Goal: Information Seeking & Learning: Learn about a topic

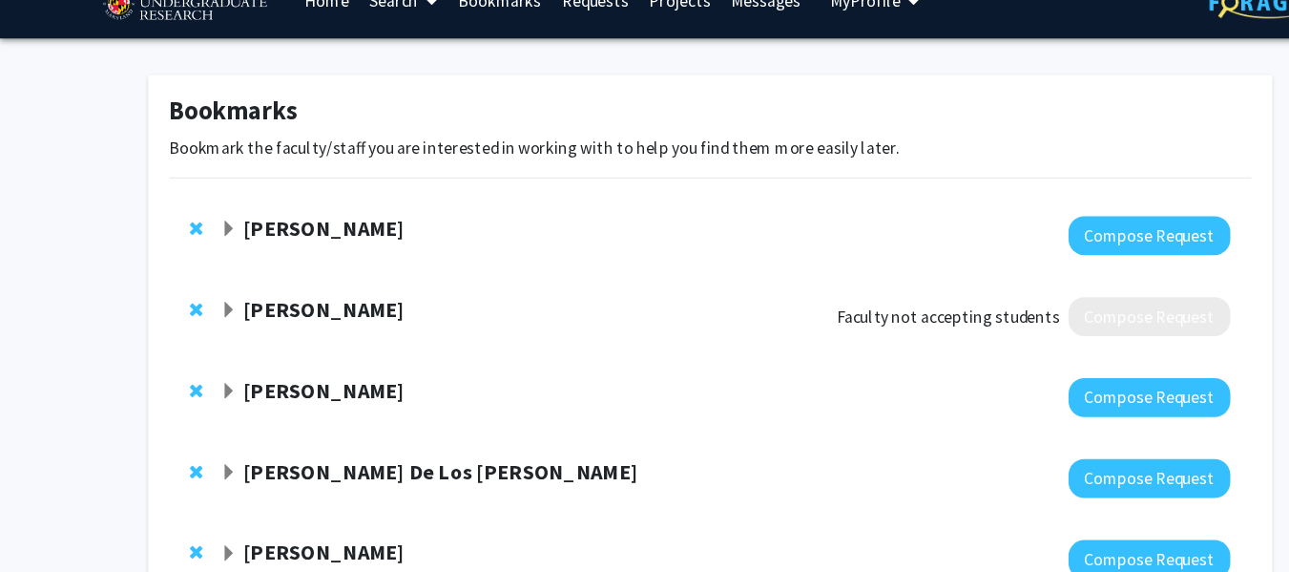
scroll to position [64, 0]
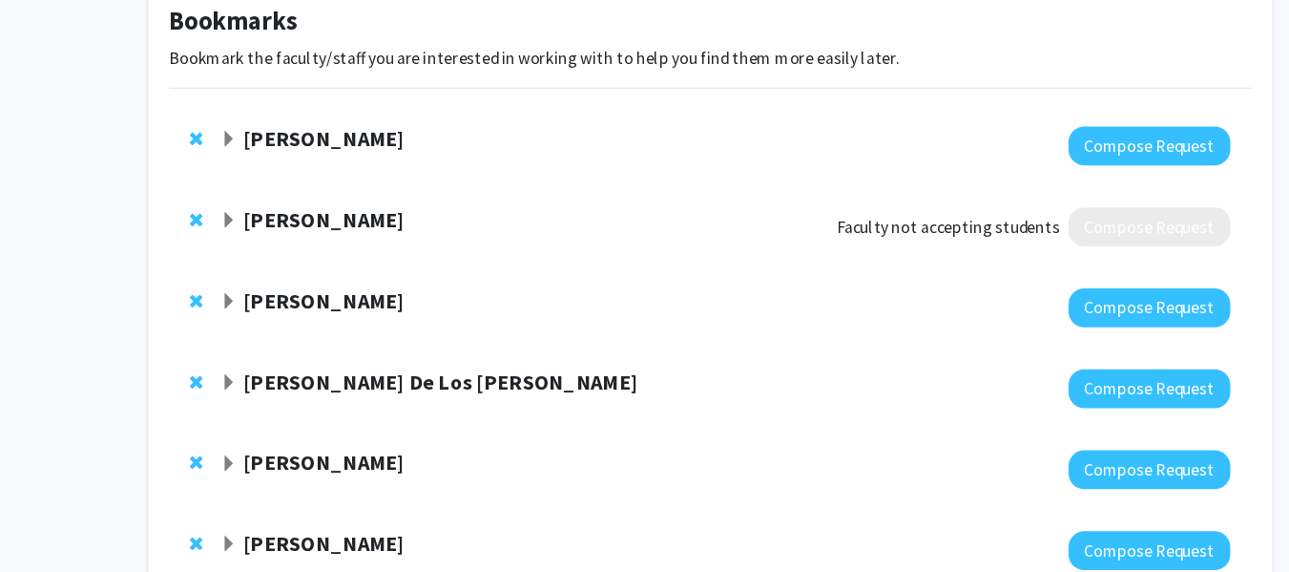
click at [257, 332] on strong "[PERSON_NAME]" at bounding box center [293, 324] width 147 height 24
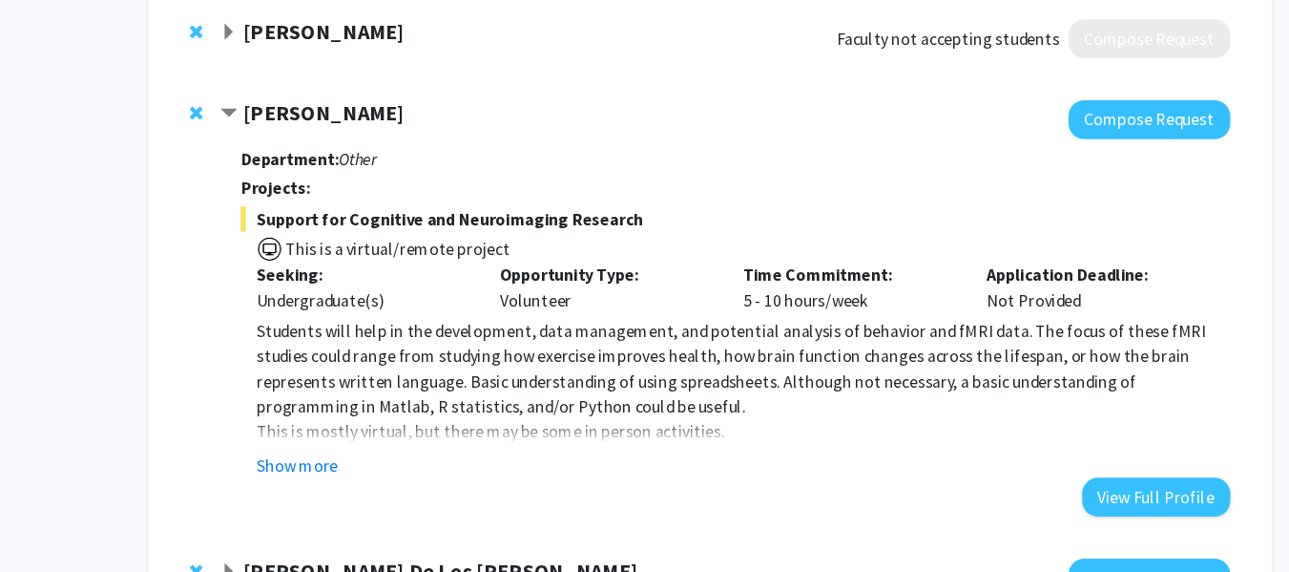
scroll to position [236, 0]
click at [281, 476] on button "Show more" at bounding box center [269, 472] width 73 height 23
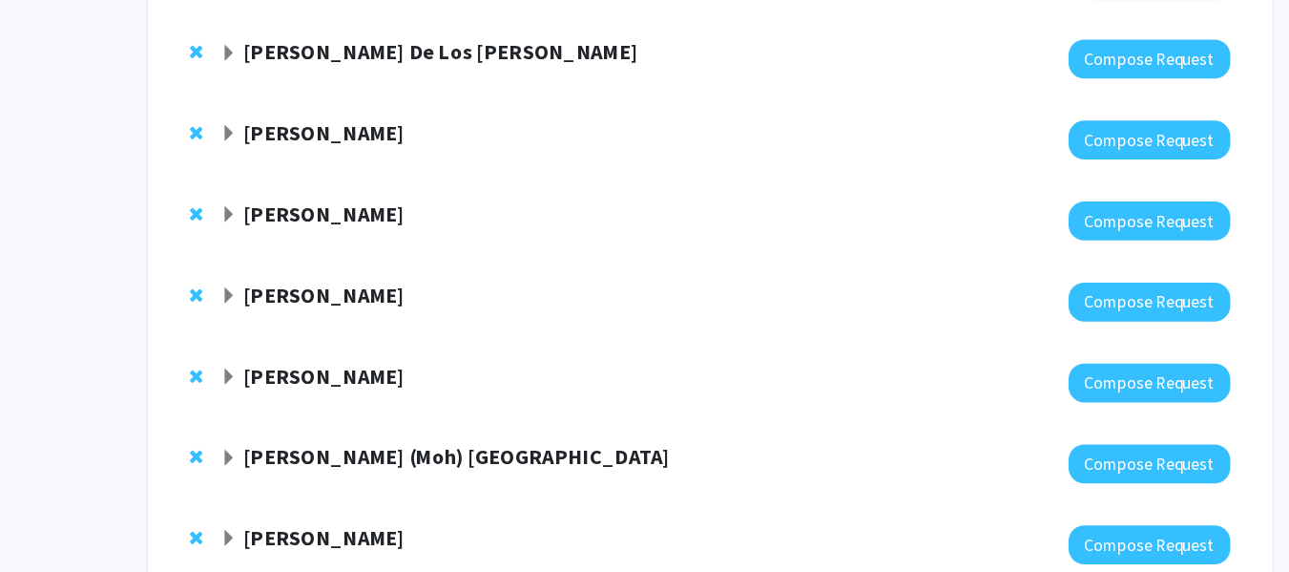
scroll to position [731, 0]
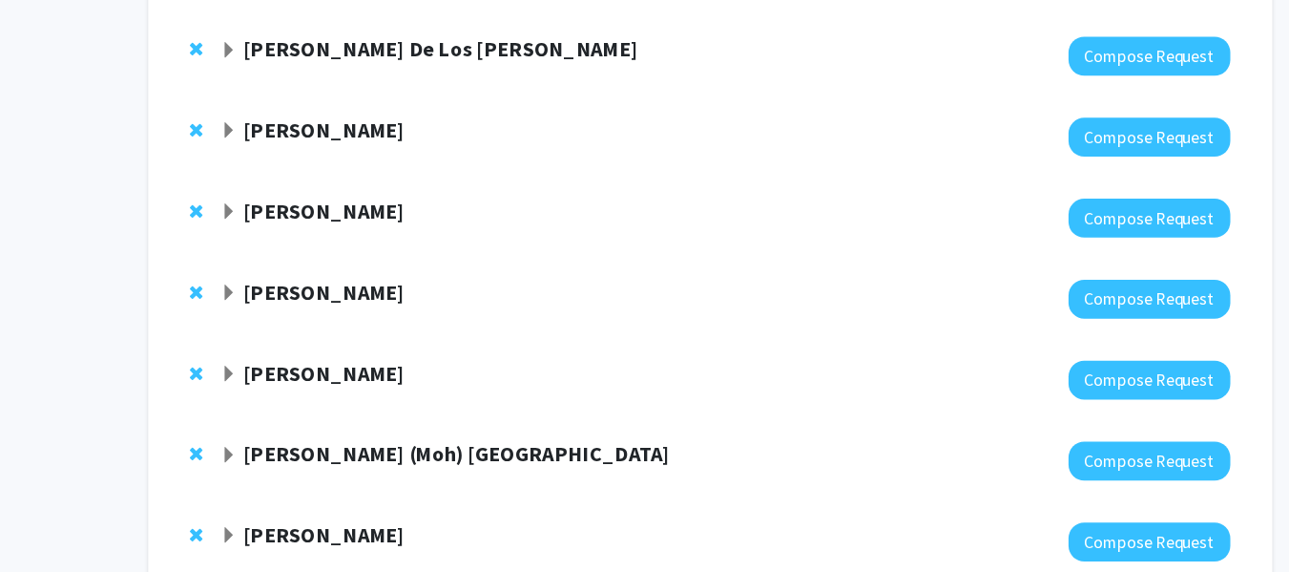
click at [206, 174] on span "Expand Alexander Shackman Bookmark" at bounding box center [207, 170] width 15 height 15
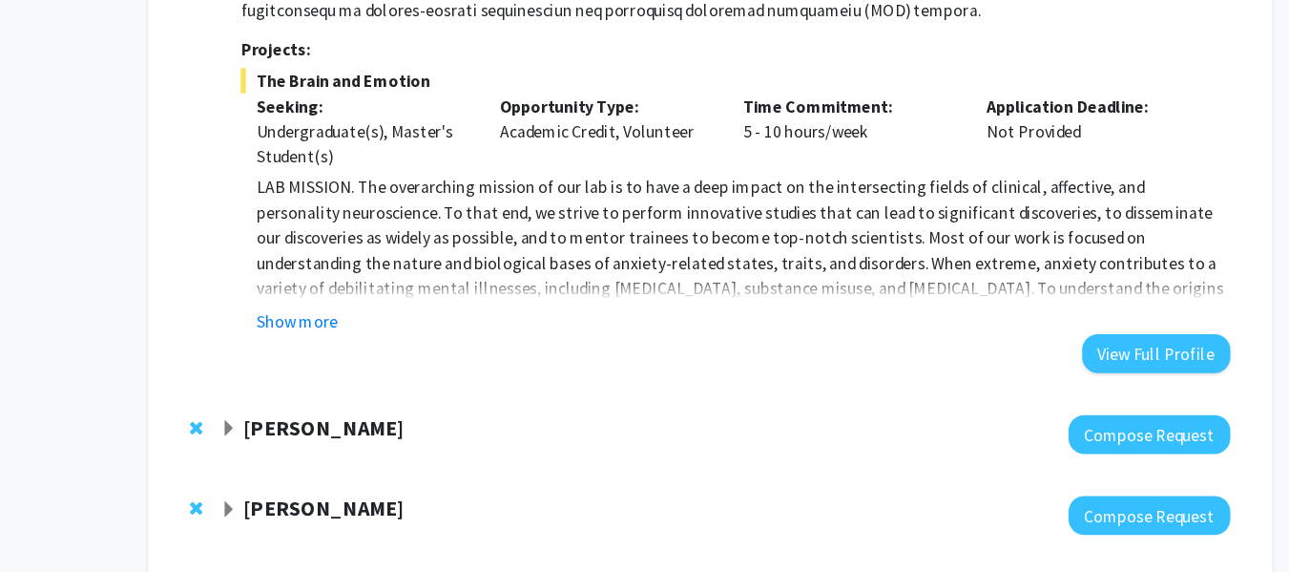
scroll to position [1324, 0]
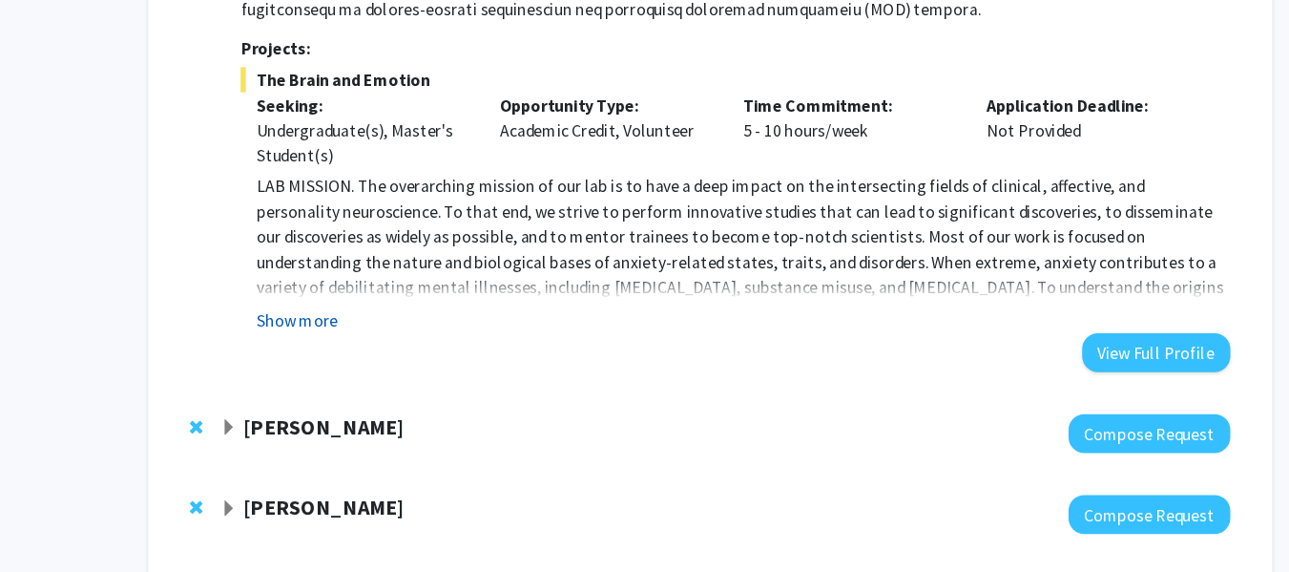
click at [279, 332] on button "Show more" at bounding box center [269, 342] width 73 height 23
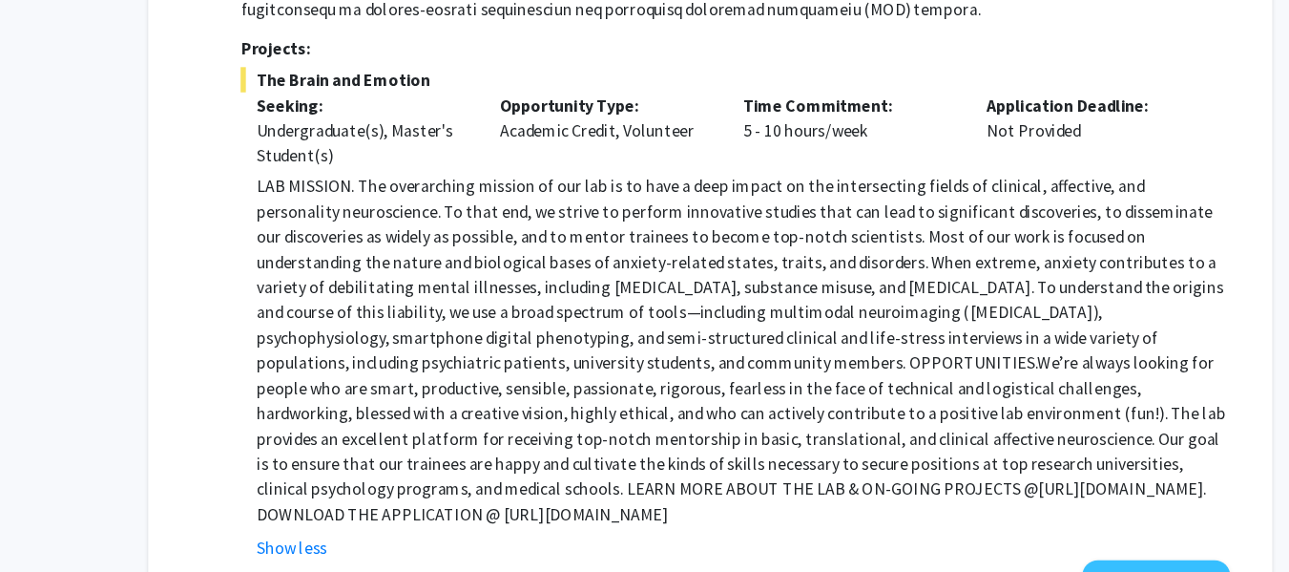
scroll to position [1522, 0]
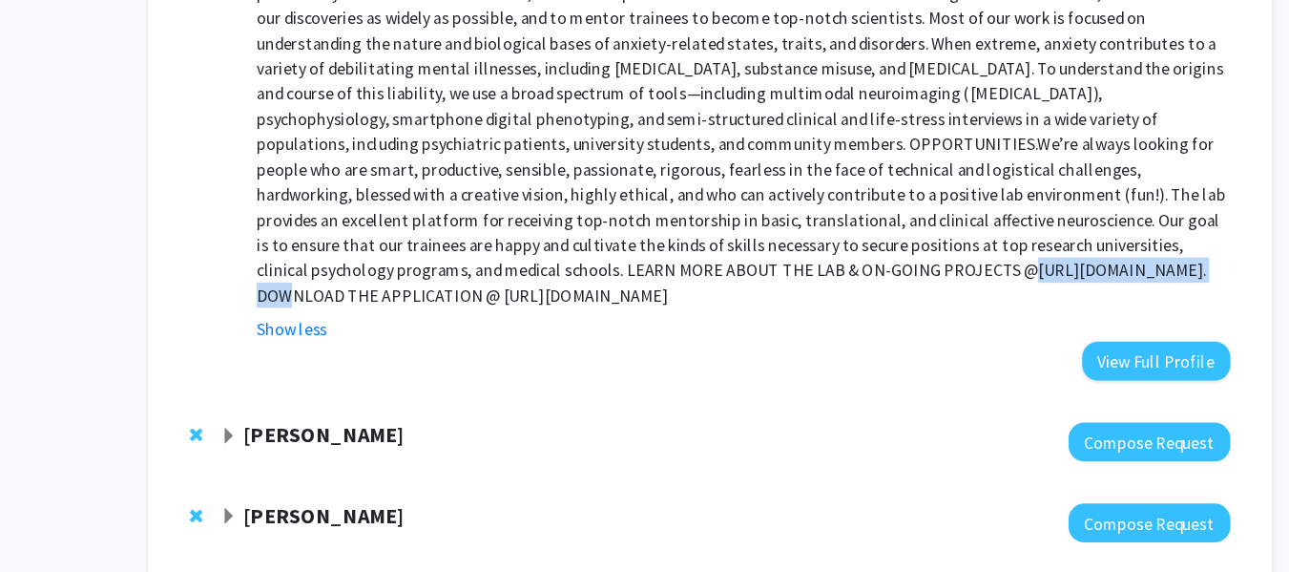
drag, startPoint x: 322, startPoint y: 295, endPoint x: 475, endPoint y: 299, distance: 153.7
click at [475, 299] on p "LAB MISSION. The overarching mission of our lab is to have a deep impact on the…" at bounding box center [675, 170] width 884 height 321
click at [260, 434] on strong "[PERSON_NAME]" at bounding box center [293, 446] width 147 height 24
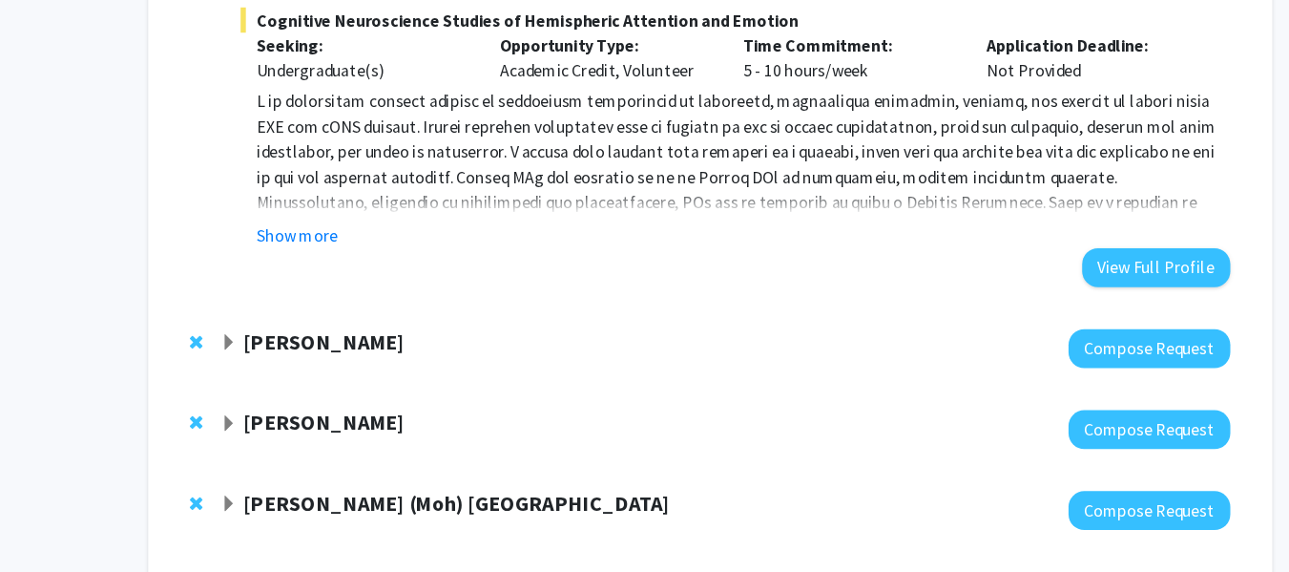
scroll to position [2245, 0]
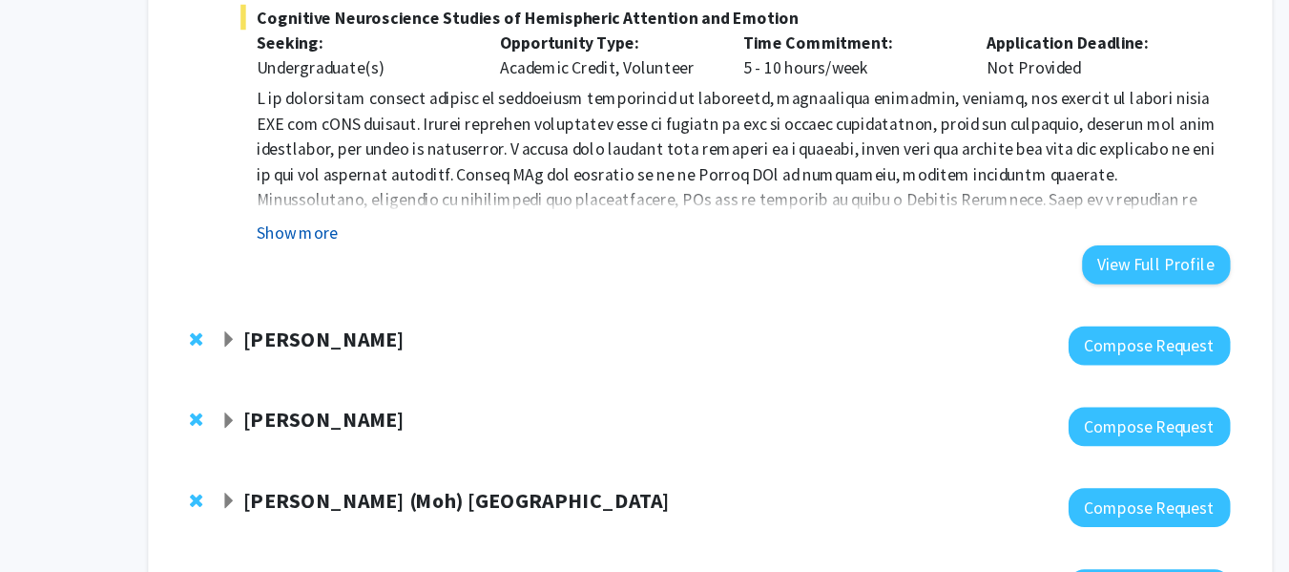
click at [278, 249] on button "Show more" at bounding box center [269, 260] width 73 height 23
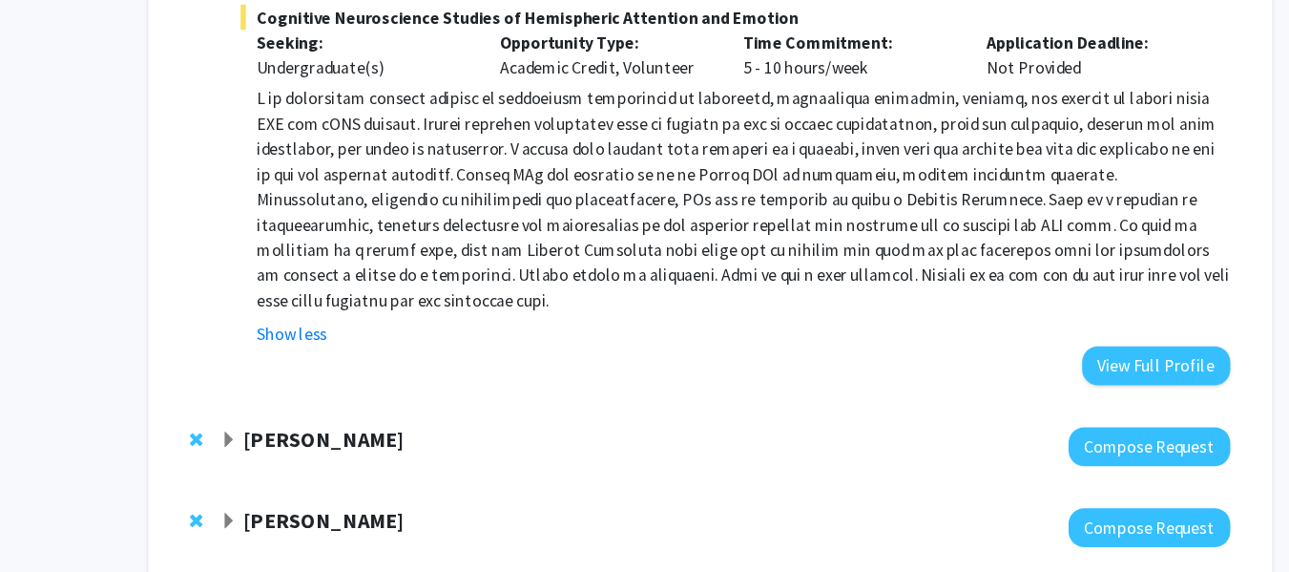
click at [526, 149] on p at bounding box center [675, 230] width 884 height 206
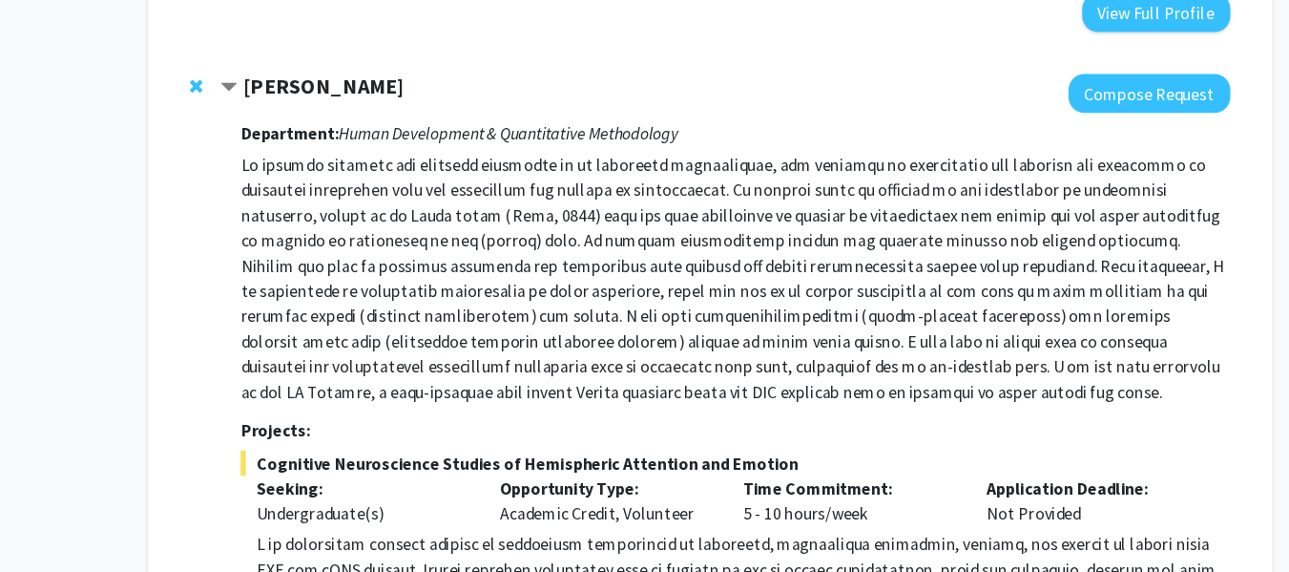
scroll to position [1889, 0]
click at [483, 383] on h3 "Projects:" at bounding box center [668, 392] width 898 height 18
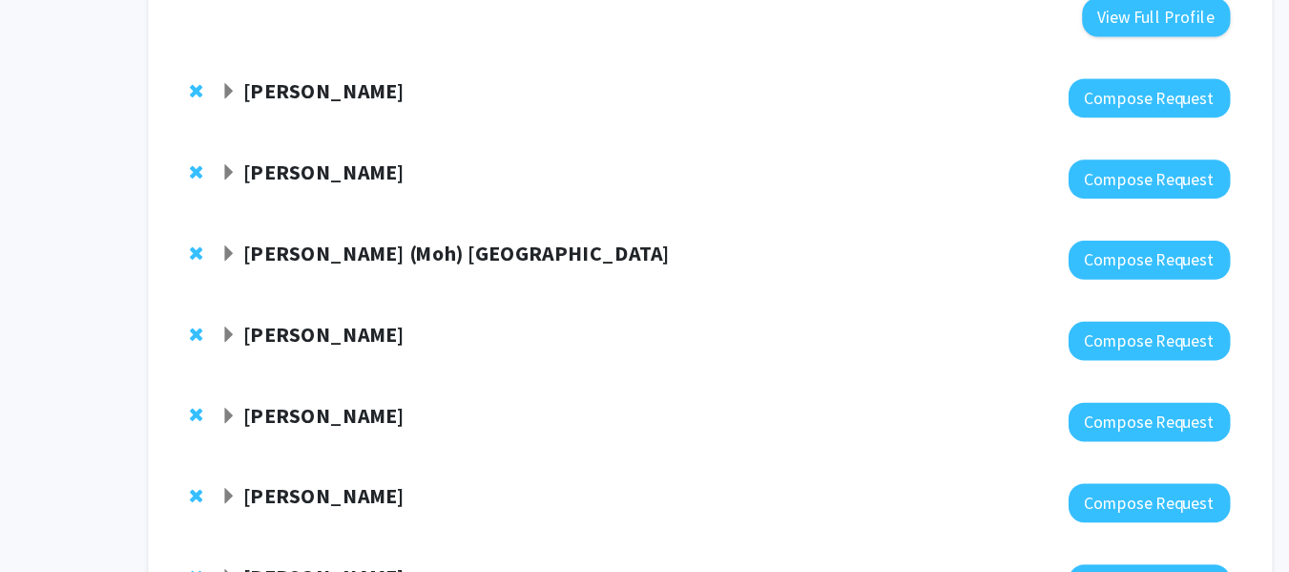
scroll to position [2607, 0]
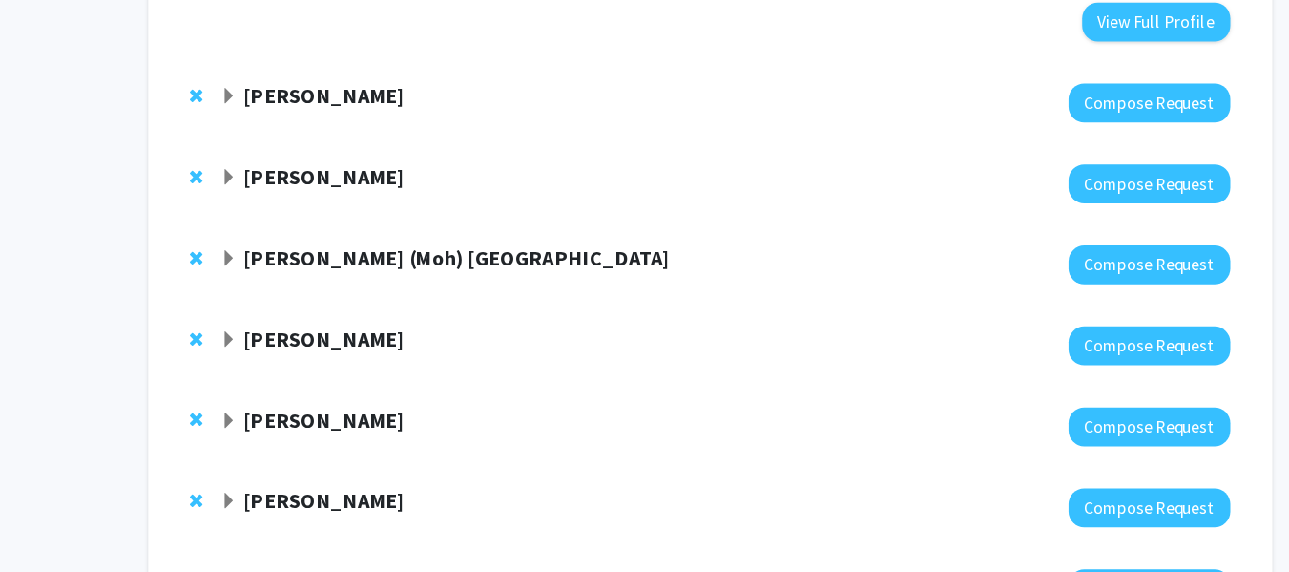
click at [249, 148] on strong "[PERSON_NAME]" at bounding box center [293, 160] width 147 height 24
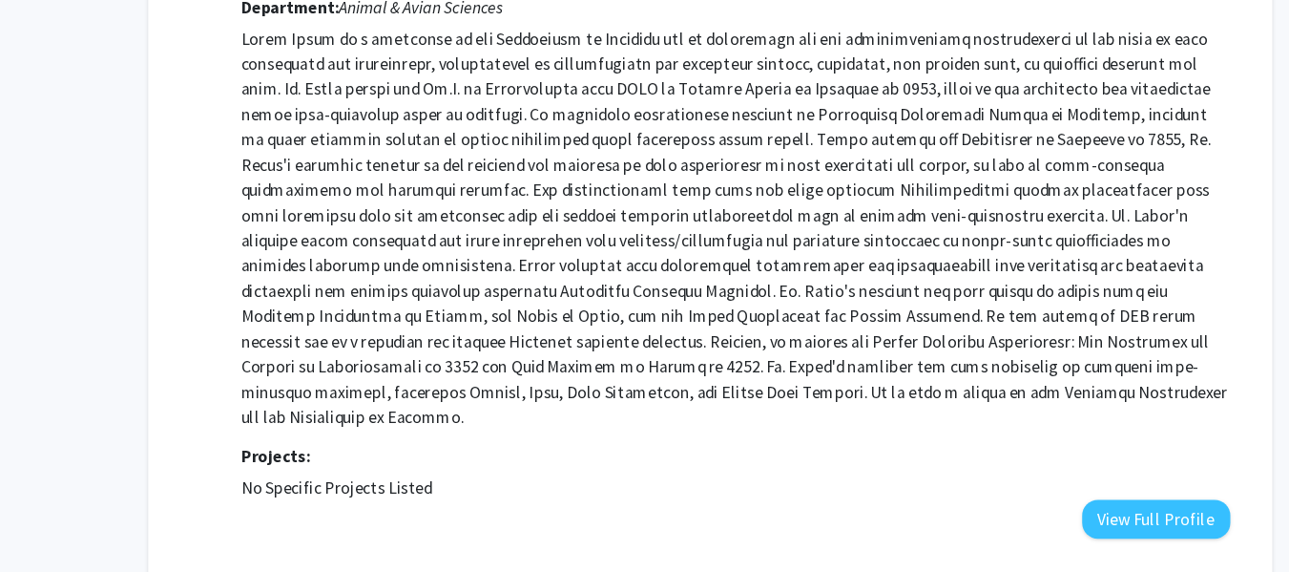
scroll to position [2754, 0]
